Goal: Information Seeking & Learning: Understand process/instructions

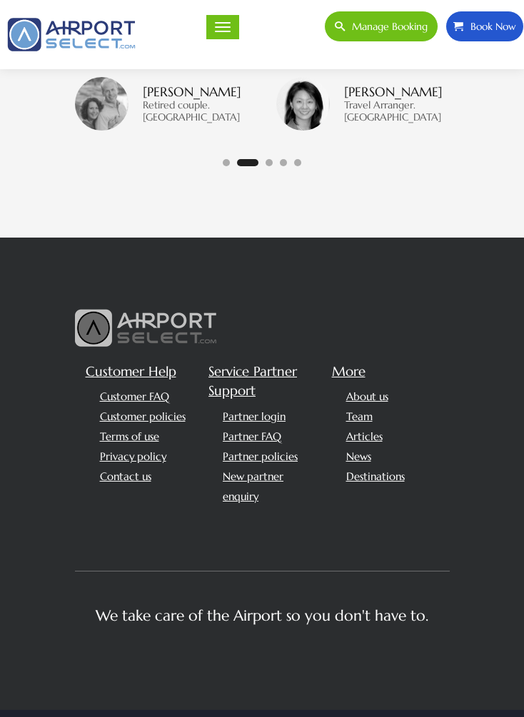
scroll to position [4046, 0]
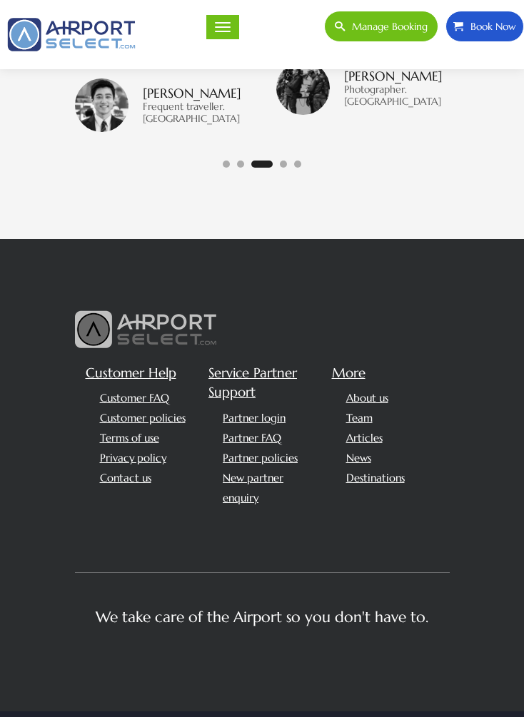
click at [240, 444] on link "Partner FAQ" at bounding box center [252, 438] width 58 height 14
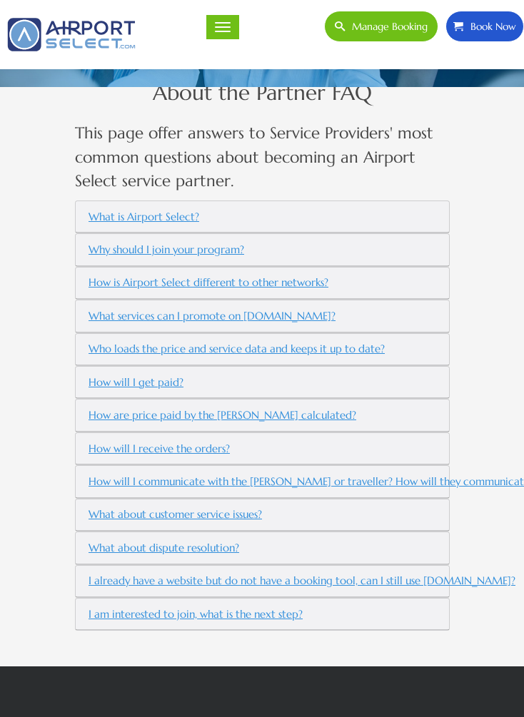
scroll to position [217, 0]
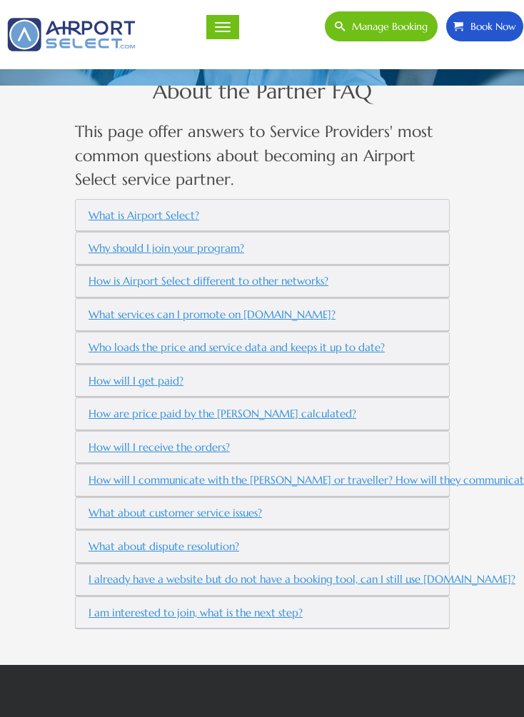
click at [126, 207] on button "What is Airport Select?" at bounding box center [144, 215] width 123 height 24
click at [131, 213] on button "What is Airport Select?" at bounding box center [144, 215] width 123 height 24
click at [140, 213] on button "What is Airport Select?" at bounding box center [144, 215] width 123 height 24
click at [124, 248] on button "Why should I join your program?" at bounding box center [167, 248] width 168 height 24
click at [145, 241] on button "Why should I join your program?" at bounding box center [167, 248] width 168 height 24
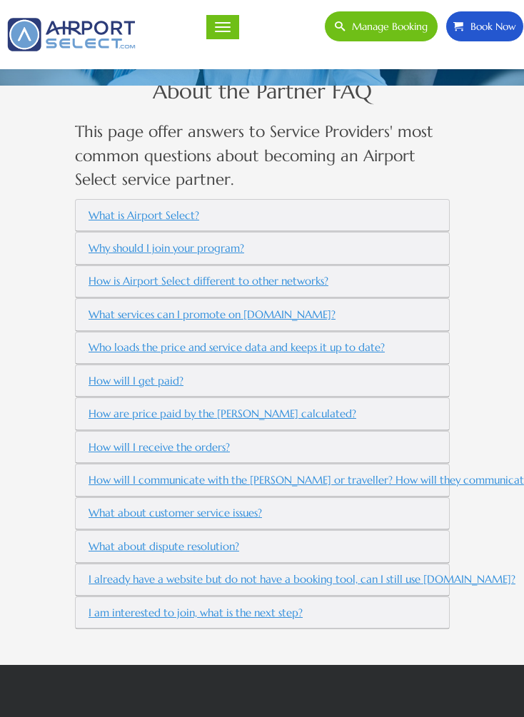
click at [124, 372] on button "How will I get paid?" at bounding box center [136, 381] width 107 height 24
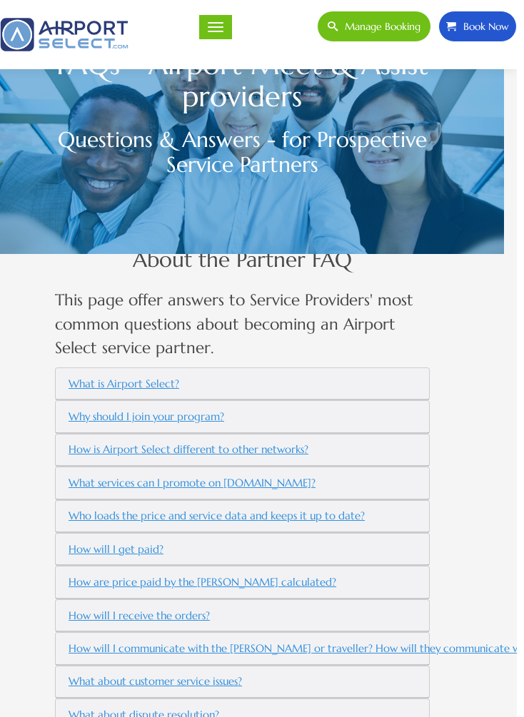
scroll to position [0, 13]
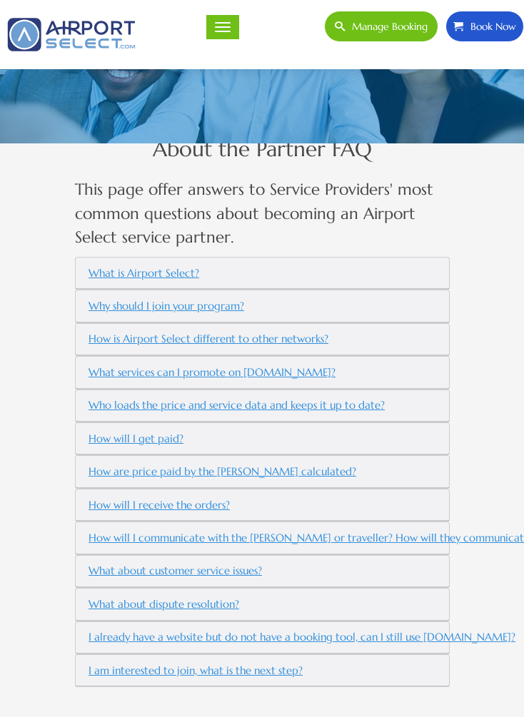
scroll to position [162, 0]
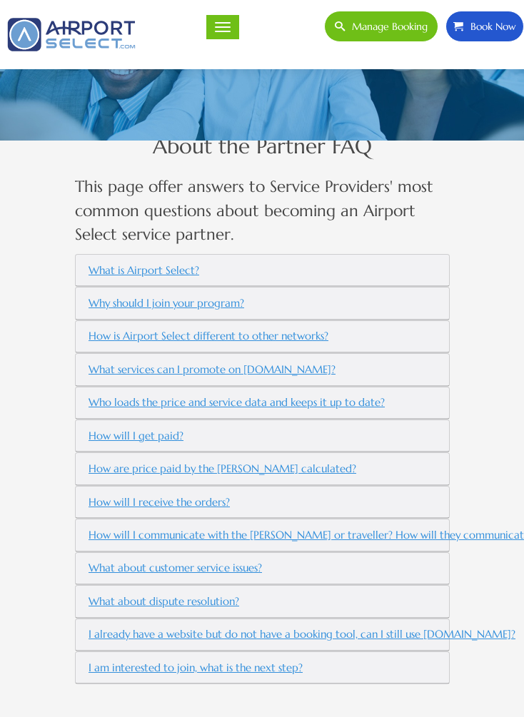
click at [126, 427] on button "How will I get paid?" at bounding box center [136, 436] width 107 height 24
click at [128, 424] on button "How will I get paid?" at bounding box center [136, 436] width 107 height 24
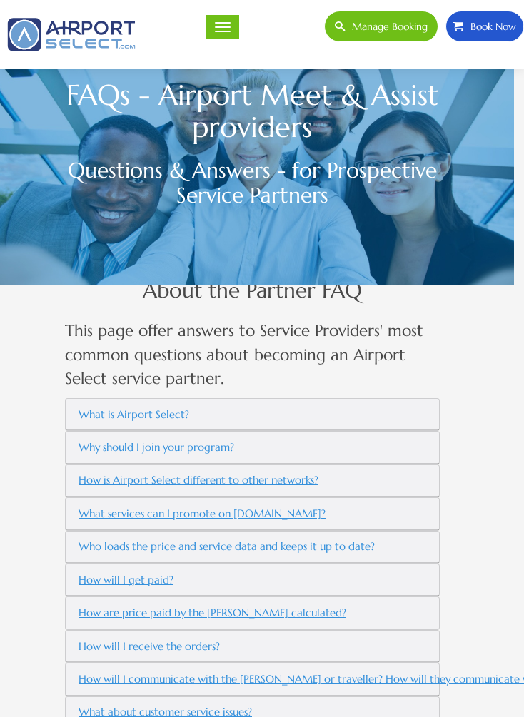
scroll to position [0, 10]
